Goal: Task Accomplishment & Management: Manage account settings

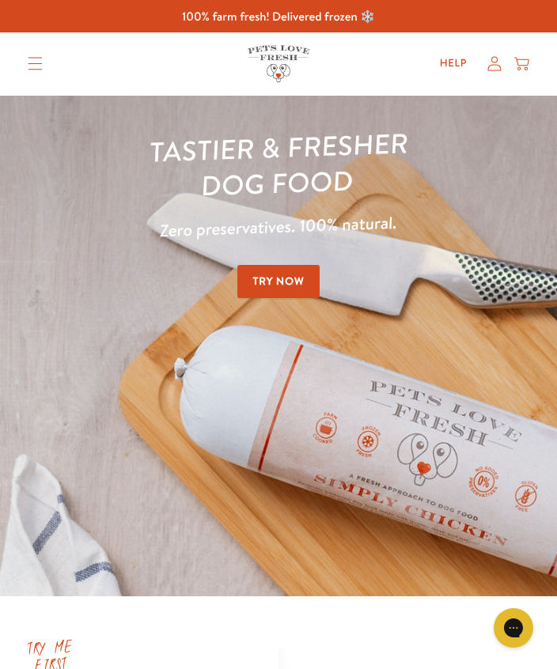
click at [496, 63] on icon at bounding box center [494, 64] width 15 height 16
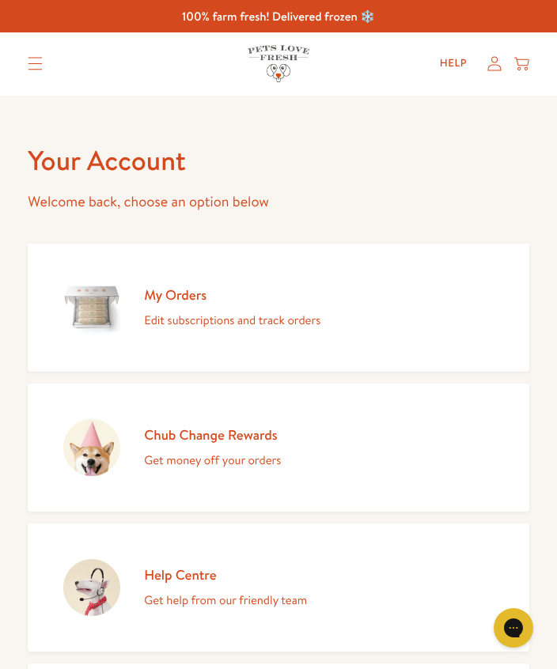
click at [307, 322] on p "Edit subscriptions and track orders" at bounding box center [232, 320] width 176 height 21
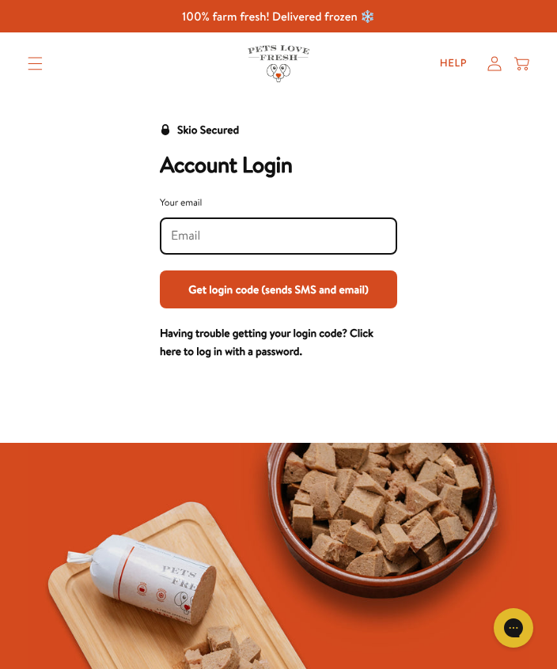
click at [180, 232] on input "Your email" at bounding box center [278, 235] width 215 height 17
type input "A"
type input "amandaohanlon1973@gmail.com"
click at [338, 298] on button "Get login code (sends SMS and email)" at bounding box center [278, 289] width 237 height 38
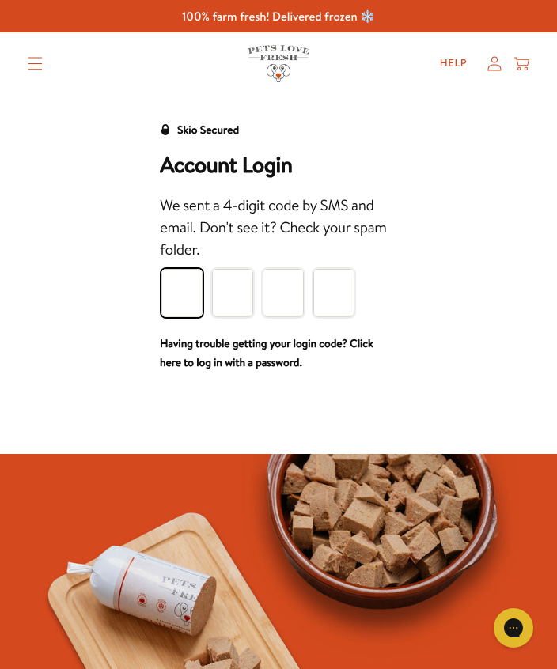
click at [186, 293] on input "Please enter your pin code" at bounding box center [181, 292] width 41 height 47
type input "7"
type input "6"
type input "2"
type input "5"
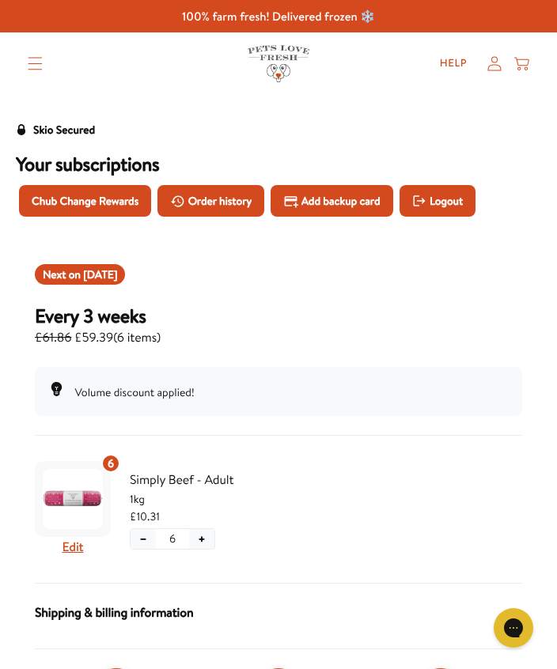
click at [34, 69] on icon "Translation missing: en.sections.header.menu" at bounding box center [34, 64] width 13 height 13
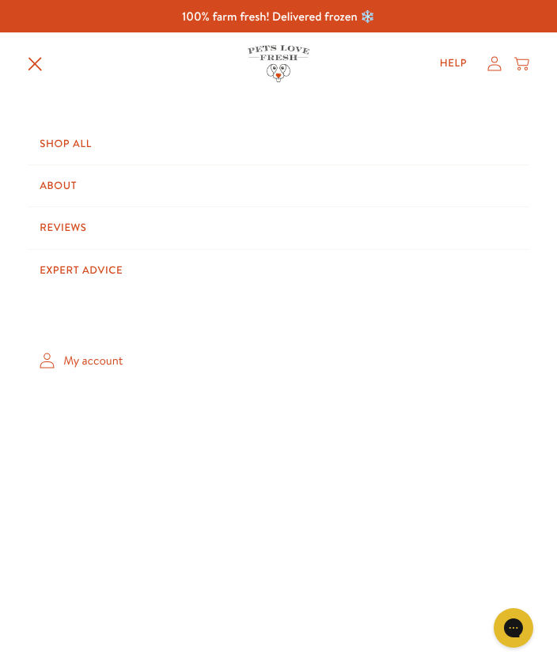
click at [26, 73] on summary "Translation missing: en.sections.header.menu" at bounding box center [35, 64] width 39 height 40
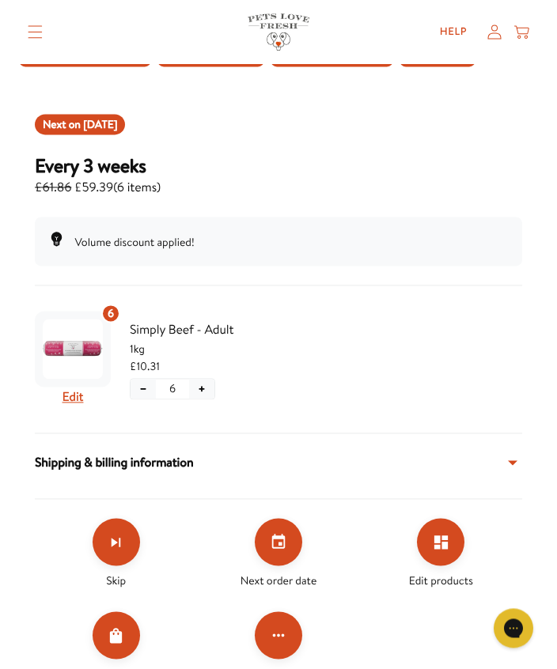
scroll to position [149, 0]
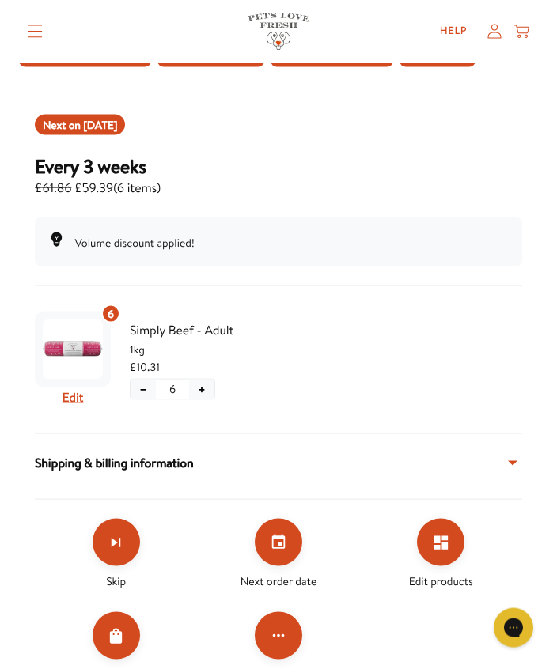
click at [120, 543] on icon "Skip subscription" at bounding box center [116, 543] width 9 height 9
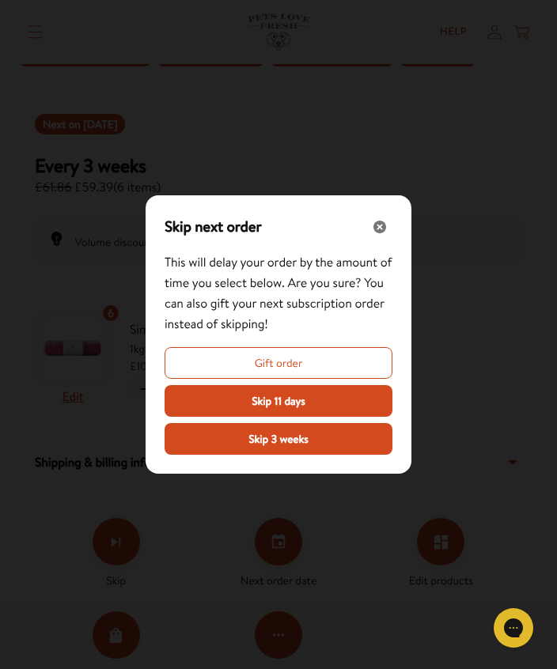
click at [232, 455] on button "Skip 3 weeks" at bounding box center [279, 439] width 228 height 32
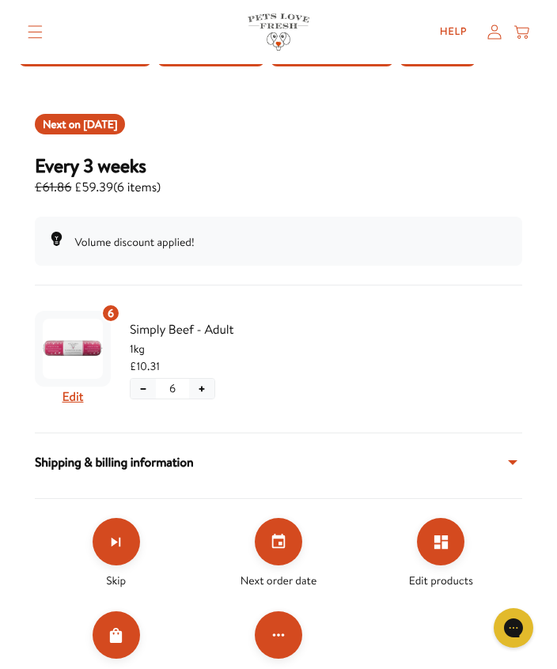
click at [116, 547] on icon "Skip subscription" at bounding box center [116, 542] width 18 height 18
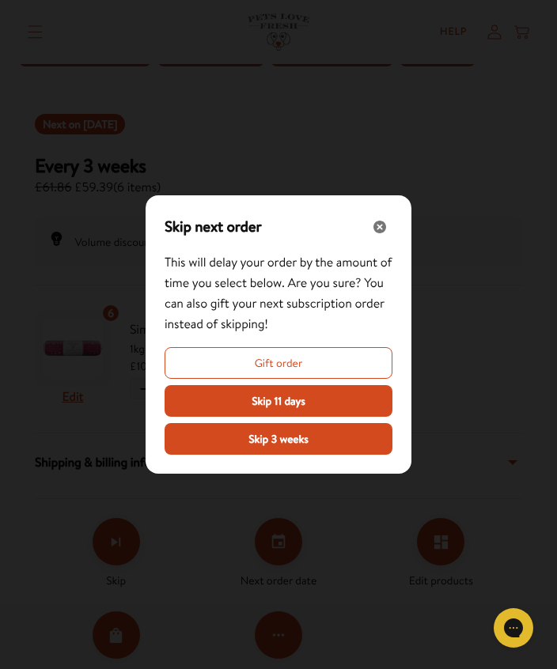
click at [260, 410] on span "Skip 11 days" at bounding box center [279, 400] width 54 height 17
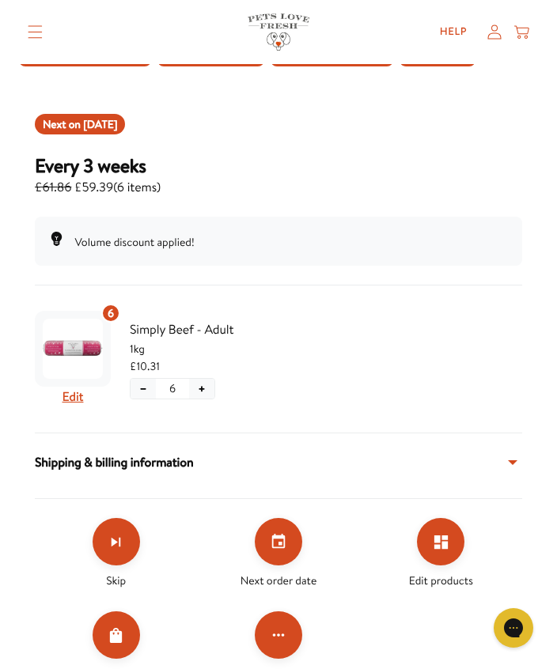
click at [122, 542] on icon "Skip subscription" at bounding box center [116, 542] width 18 height 18
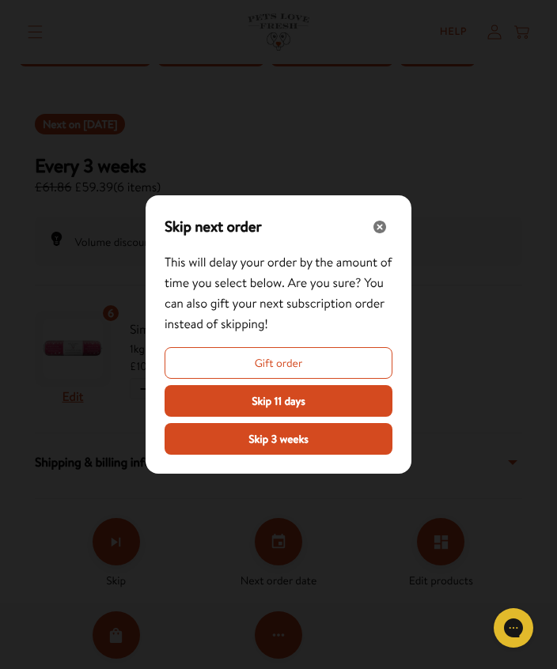
click at [262, 448] on span "Skip 3 weeks" at bounding box center [278, 438] width 60 height 17
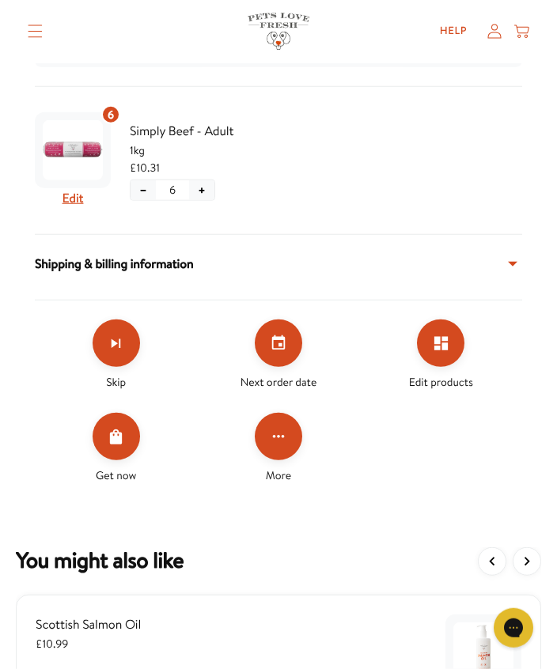
scroll to position [351, 0]
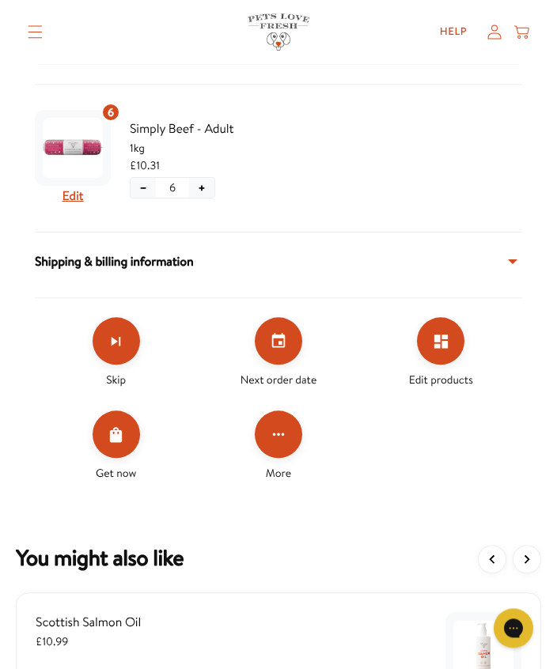
click at [437, 347] on icon "Edit products" at bounding box center [440, 341] width 13 height 13
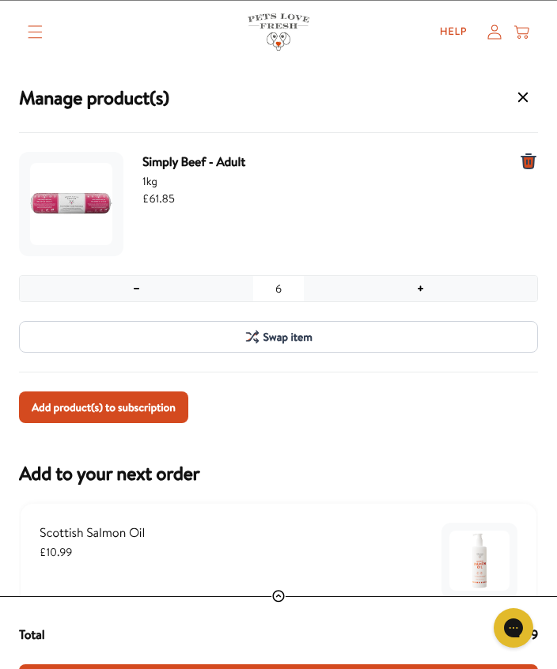
scroll to position [0, 0]
click at [40, 33] on icon "Translation missing: en.sections.header.menu" at bounding box center [35, 31] width 15 height 13
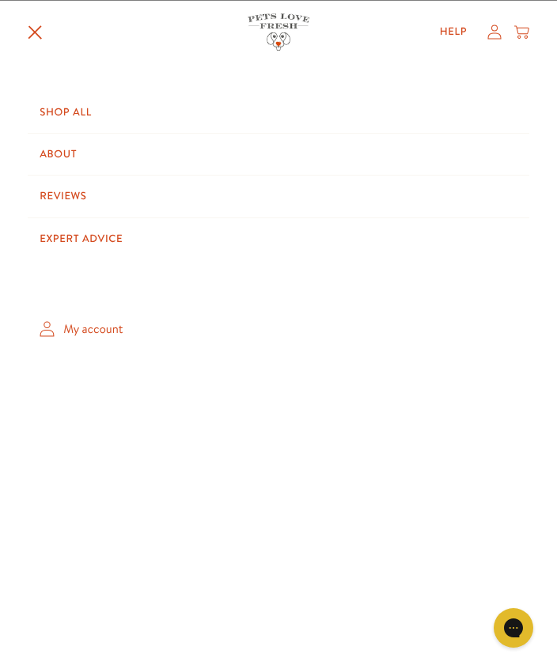
click at [497, 36] on icon at bounding box center [494, 32] width 15 height 16
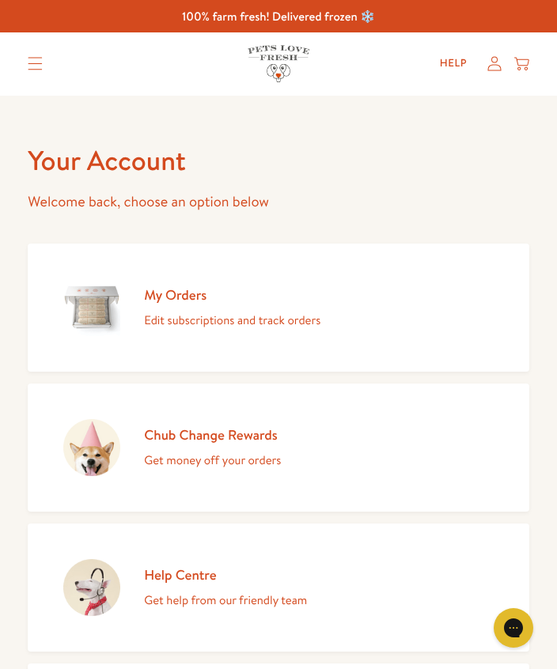
click at [154, 310] on p "Edit subscriptions and track orders" at bounding box center [232, 320] width 176 height 21
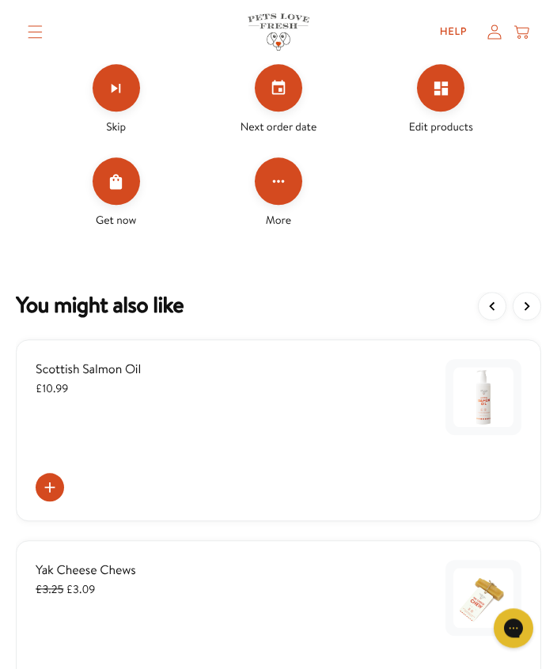
scroll to position [603, 0]
click at [282, 195] on button "Click for more options" at bounding box center [278, 181] width 47 height 47
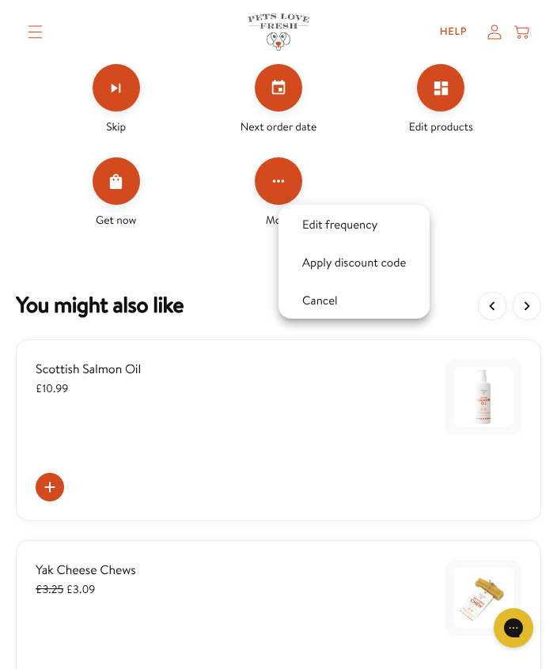
click at [321, 305] on button "Cancel" at bounding box center [319, 300] width 45 height 18
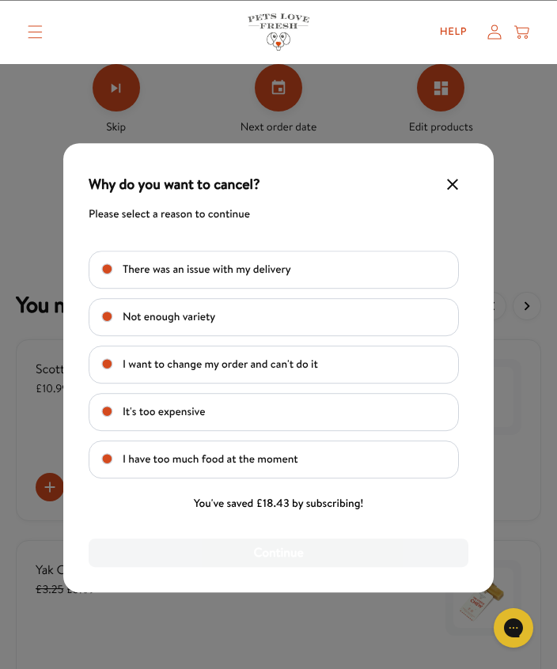
click at [171, 469] on text "I have too much food at the moment" at bounding box center [211, 459] width 176 height 19
checkbox input "true"
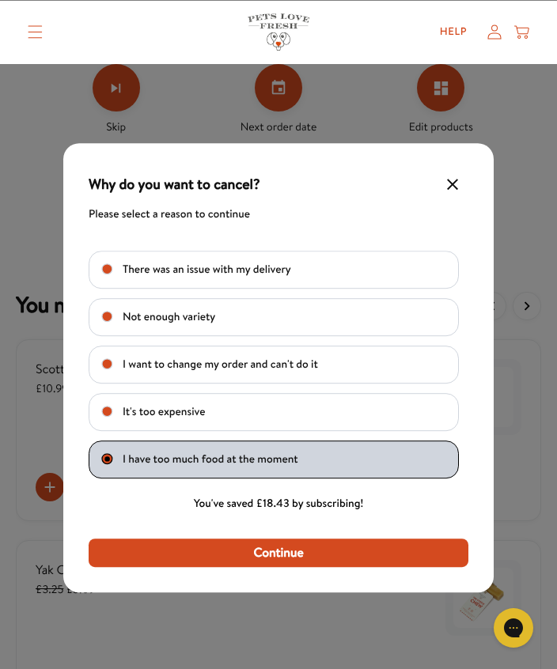
click at [233, 567] on button "Continue" at bounding box center [279, 553] width 380 height 28
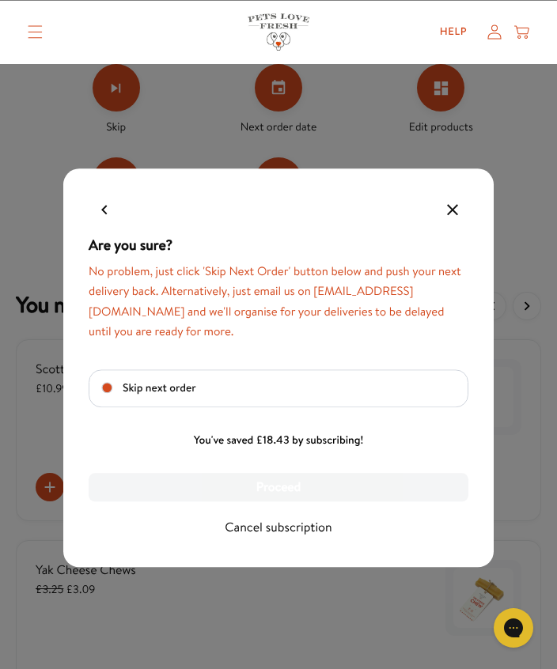
checkbox input "true"
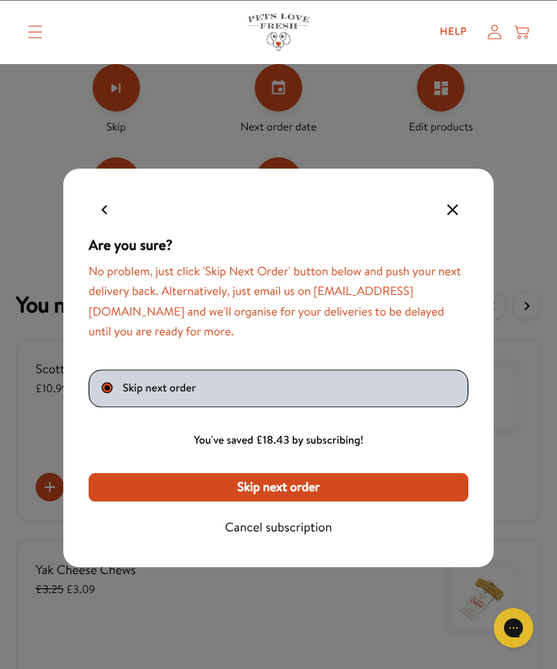
click at [258, 542] on button "Cancel subscription" at bounding box center [279, 527] width 380 height 28
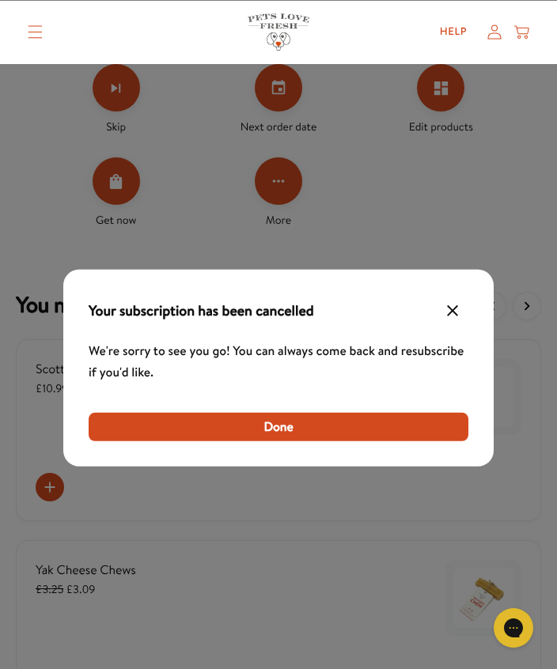
click at [265, 435] on span "Done" at bounding box center [277, 426] width 29 height 17
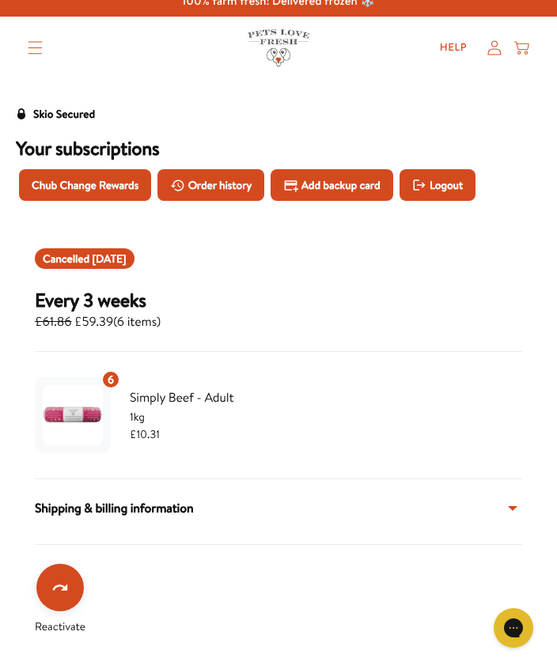
scroll to position [0, 0]
